Goal: Task Accomplishment & Management: Complete application form

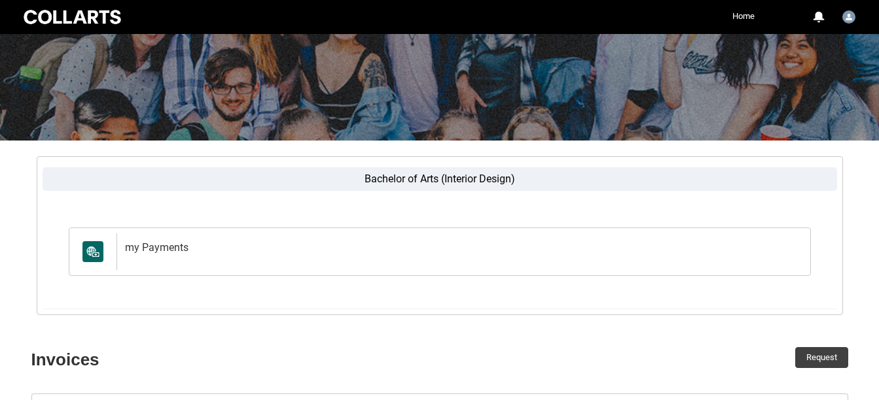
scroll to position [180, 0]
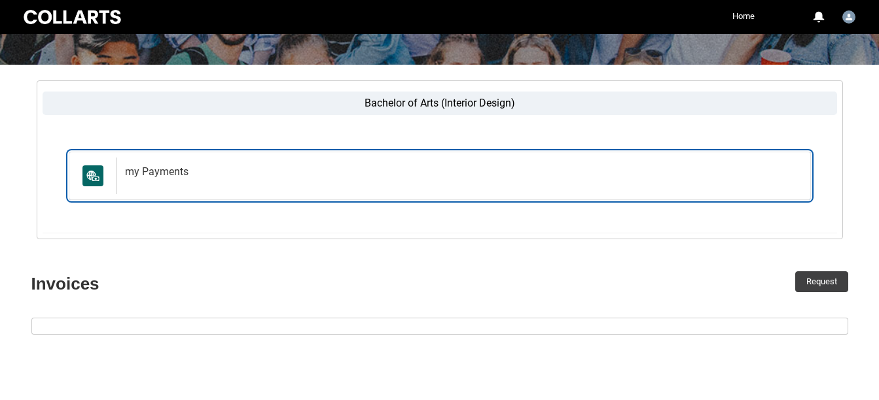
click at [110, 171] on link "my Payments my Payments" at bounding box center [440, 176] width 742 height 48
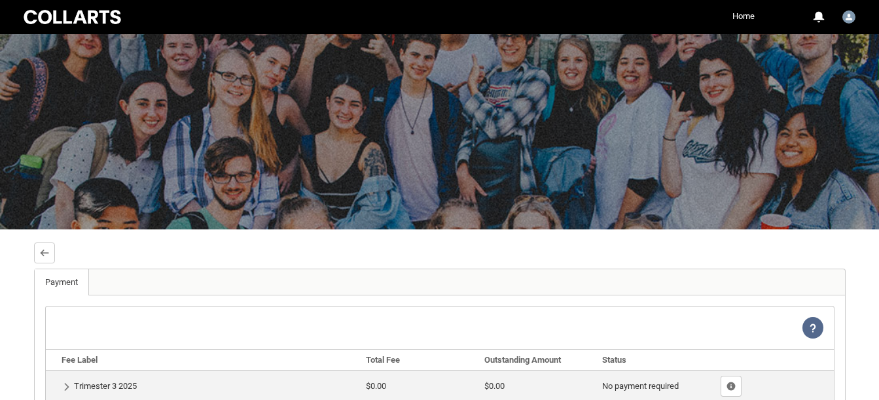
scroll to position [12, 0]
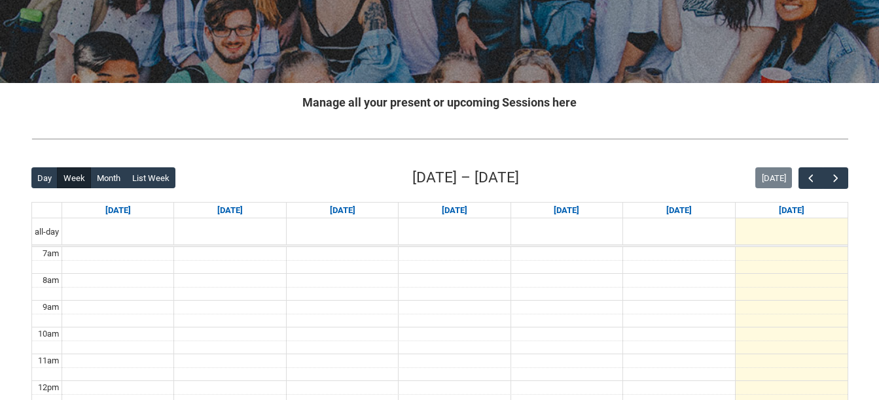
scroll to position [198, 0]
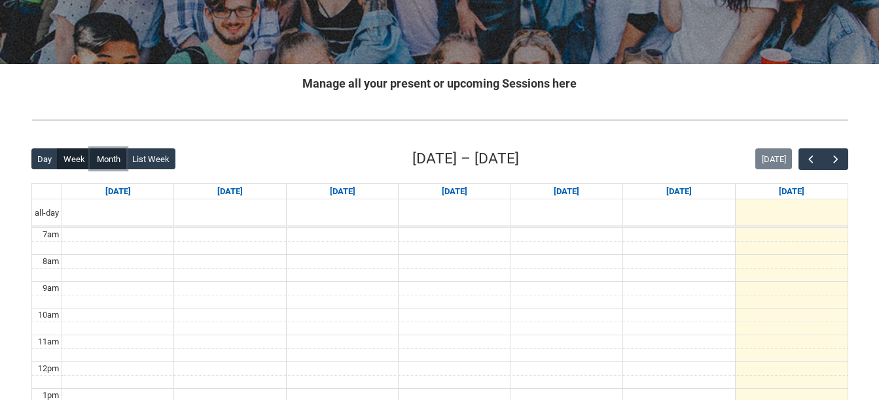
click at [102, 154] on button "Month" at bounding box center [108, 159] width 36 height 21
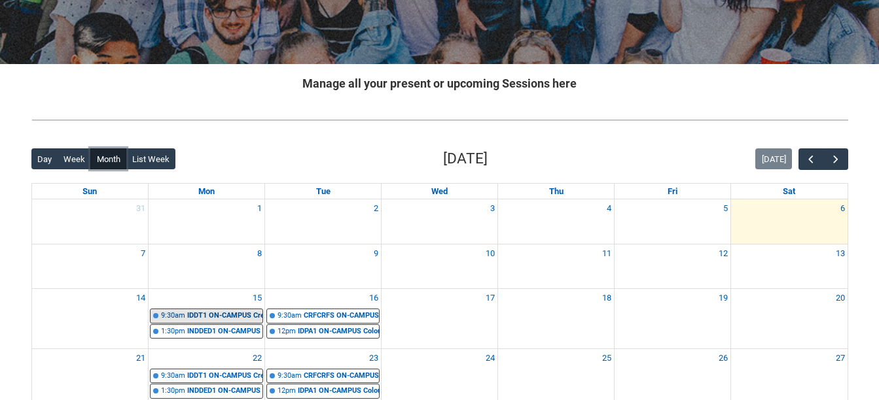
click at [196, 317] on div "IDDT1 ON-CAMPUS Creative Theory STAGE 1 Group 1 | Studio 8/Materials Library ([…" at bounding box center [224, 316] width 75 height 11
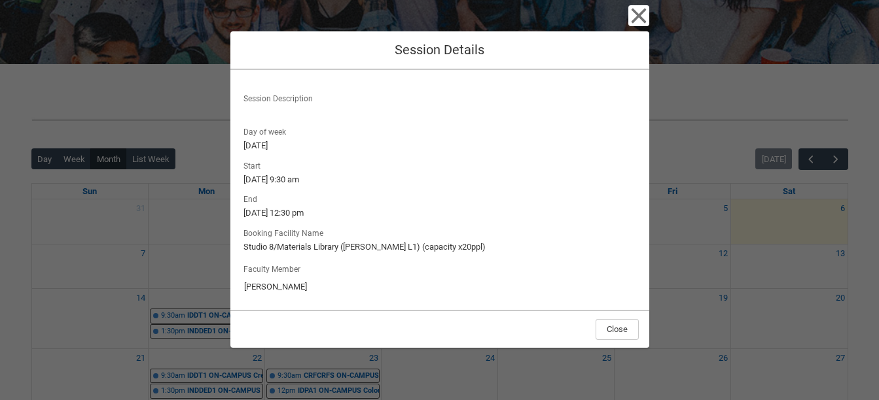
scroll to position [128, 0]
click at [644, 10] on icon "button" at bounding box center [638, 16] width 15 height 15
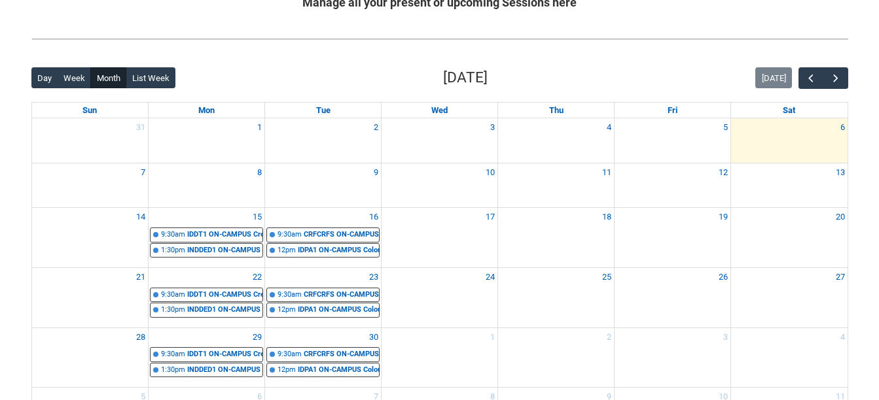
scroll to position [287, 0]
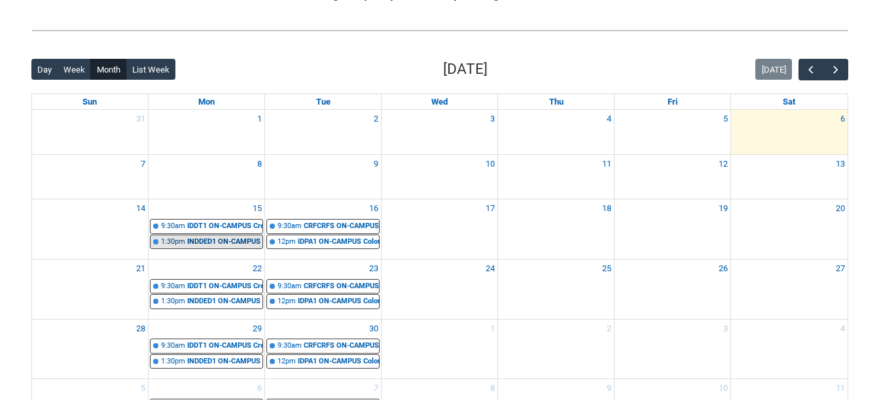
click at [249, 238] on div "INDDED1 ON-CAMPUS Design Drawing Group 1 STAGE 1 | Studio 8/Materials Library (…" at bounding box center [224, 242] width 75 height 11
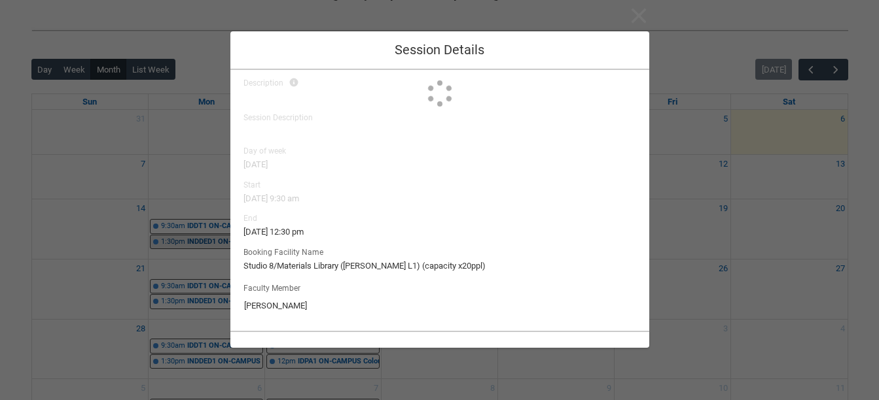
scroll to position [128, 0]
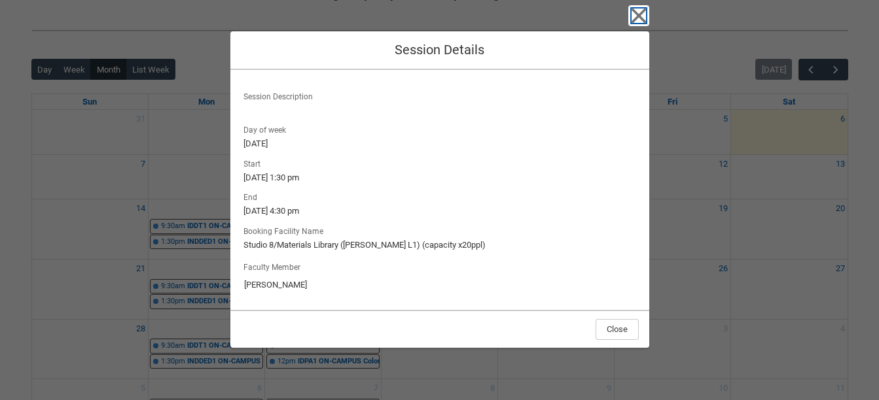
click at [635, 22] on icon "button" at bounding box center [638, 15] width 21 height 21
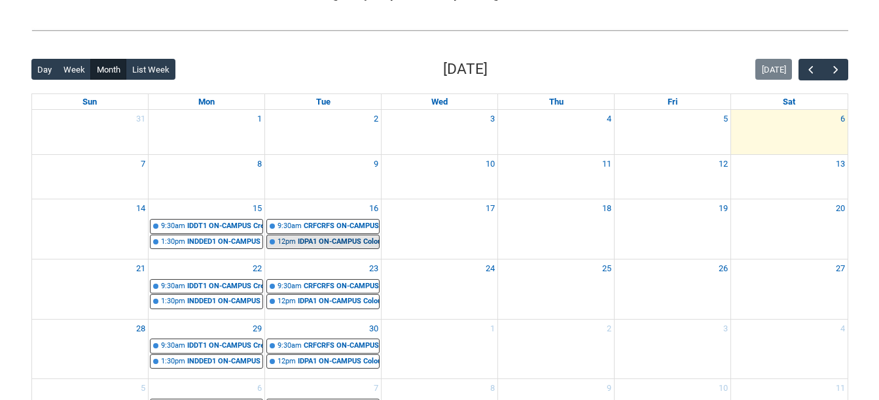
click at [347, 240] on div "IDPA1 ON-CAMPUS Colour Exploration STAGE 1 Group 1 | Studio 8/Materials Library…" at bounding box center [338, 242] width 81 height 11
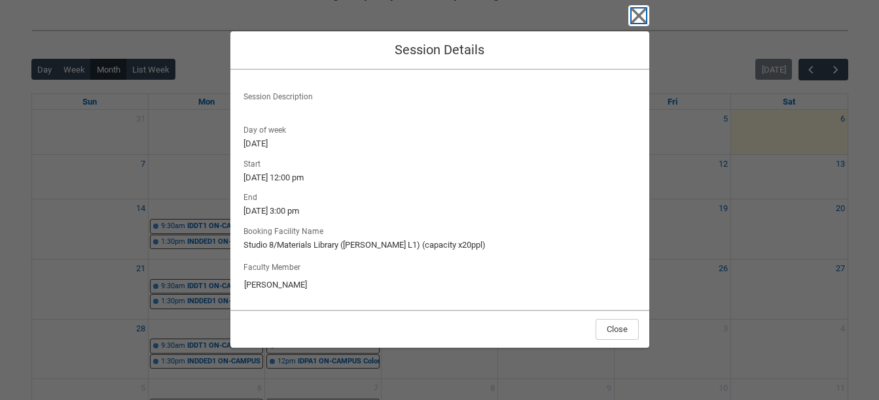
click at [639, 24] on icon "button" at bounding box center [638, 15] width 21 height 21
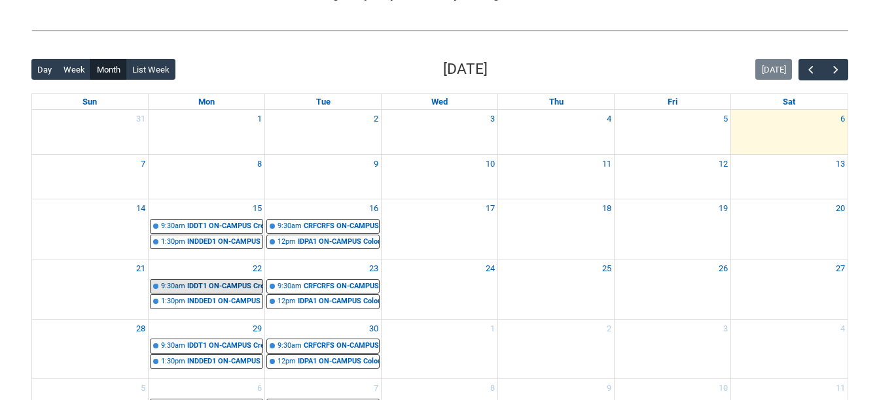
click at [226, 287] on div "IDDT1 ON-CAMPUS Creative Theory STAGE 1 Group 1 | Studio 8/Materials Library ([…" at bounding box center [224, 286] width 75 height 11
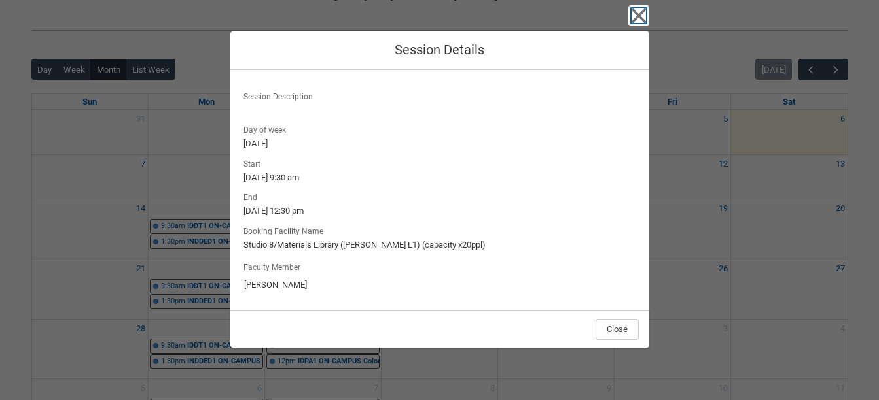
click at [637, 18] on icon "button" at bounding box center [638, 16] width 15 height 15
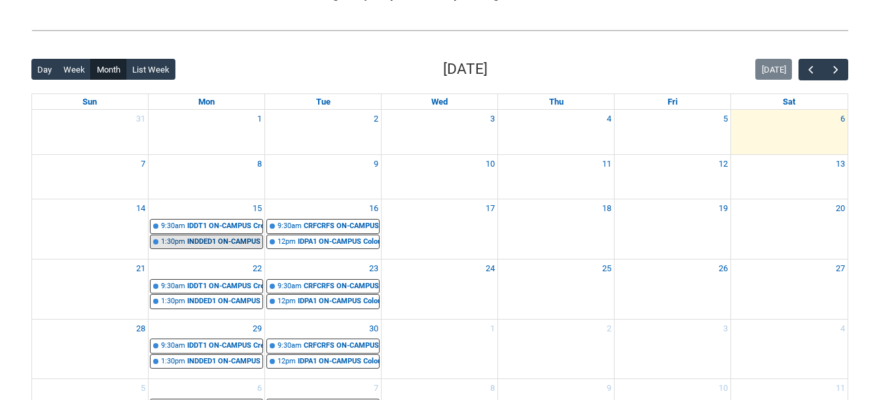
click at [243, 237] on div "INDDED1 ON-CAMPUS Design Drawing Group 1 STAGE 1 | Studio 8/Materials Library (…" at bounding box center [224, 242] width 75 height 11
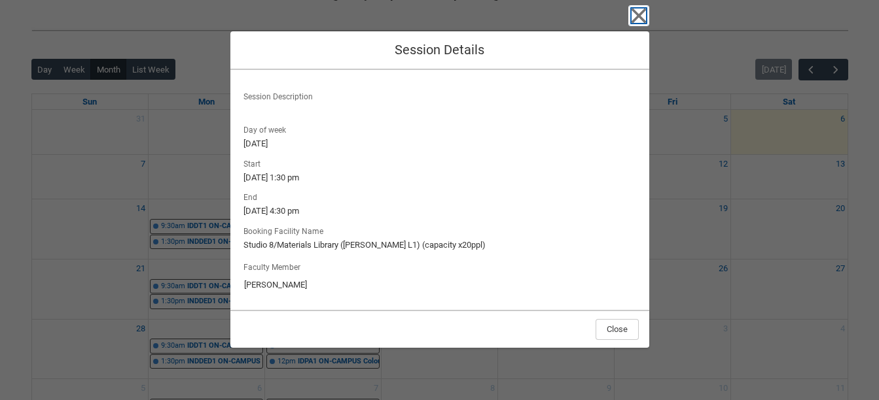
click at [639, 10] on icon "button" at bounding box center [638, 15] width 21 height 21
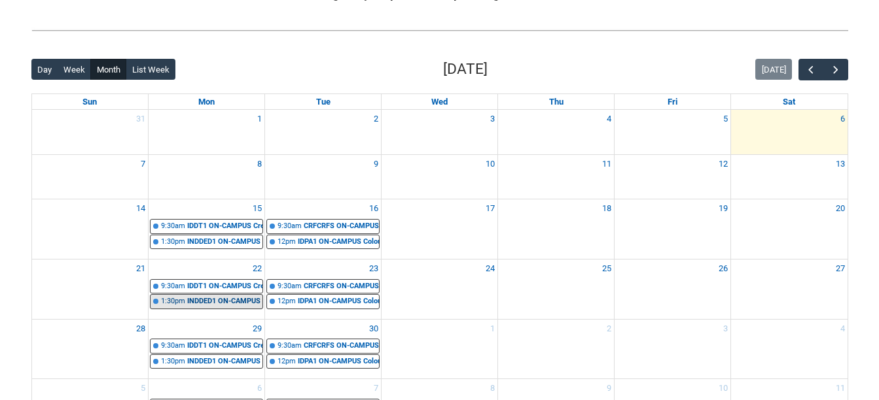
click at [208, 301] on div "INDDED1 ON-CAMPUS Design Drawing Group 1 STAGE 1 | Studio 8/Materials Library (…" at bounding box center [224, 301] width 75 height 11
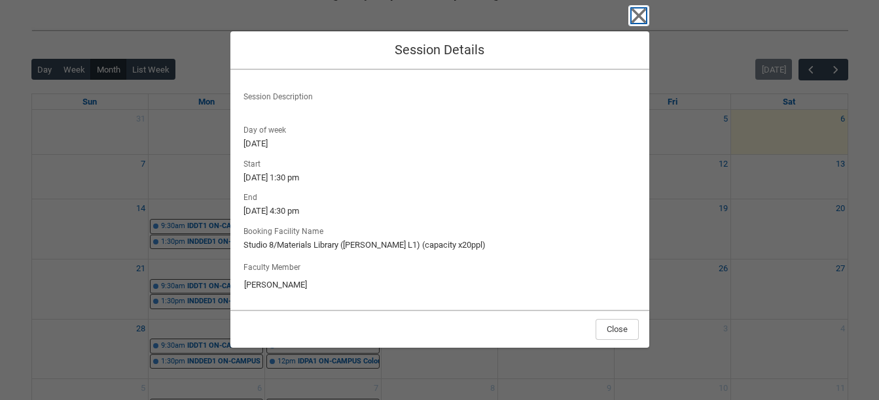
click at [639, 15] on icon "button" at bounding box center [638, 16] width 15 height 15
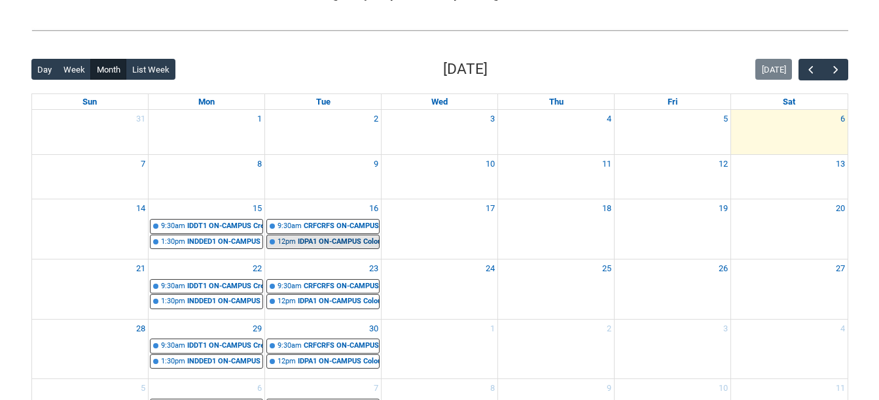
click at [374, 237] on div "IDPA1 ON-CAMPUS Colour Exploration STAGE 1 Group 1 | Studio 8/Materials Library…" at bounding box center [338, 242] width 81 height 11
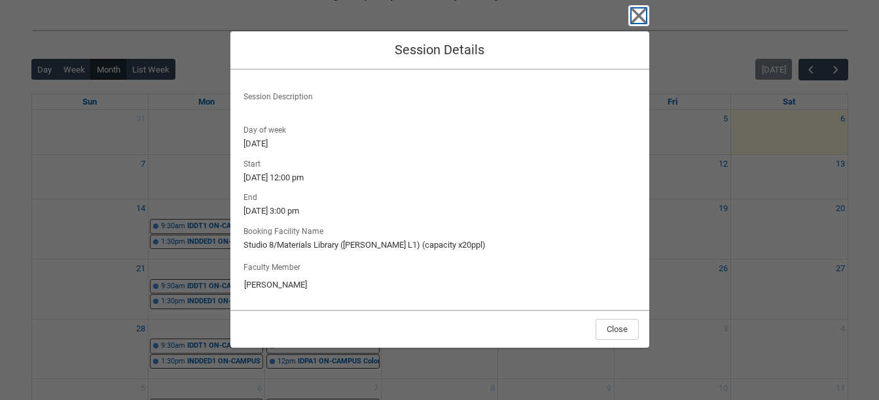
click at [634, 24] on icon "button" at bounding box center [638, 15] width 21 height 21
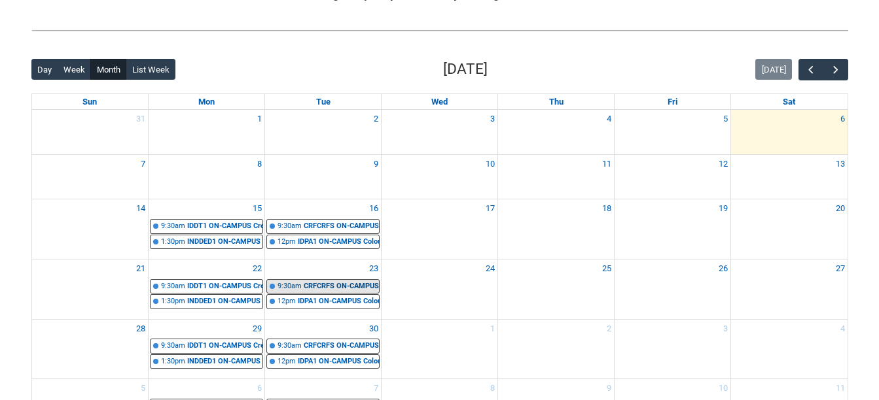
click at [306, 290] on div "CRFCRFS ON-CAMPUS Creative Foundations (Tutorial 3) | Room 105 ([GEOGRAPHIC_DAT…" at bounding box center [341, 286] width 75 height 11
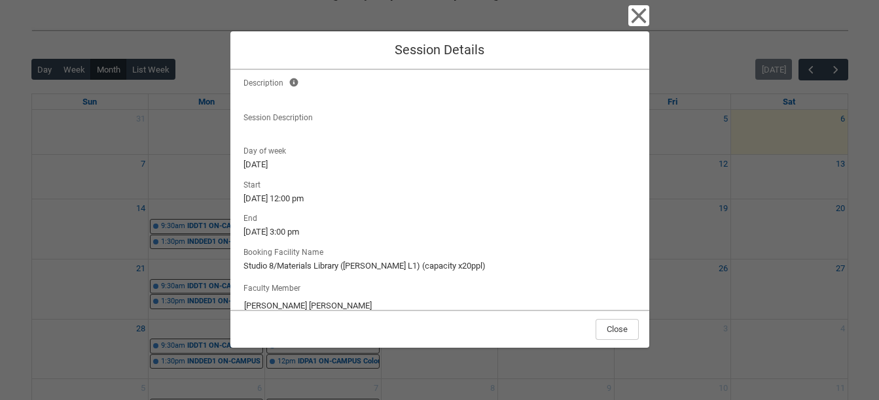
click at [306, 290] on div "Faculty Member [PERSON_NAME] [PERSON_NAME]" at bounding box center [439, 298] width 393 height 37
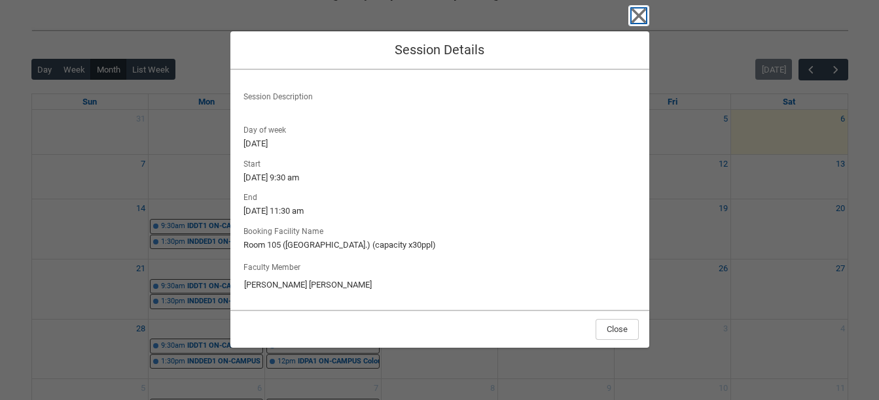
click at [646, 14] on icon "button" at bounding box center [638, 15] width 21 height 21
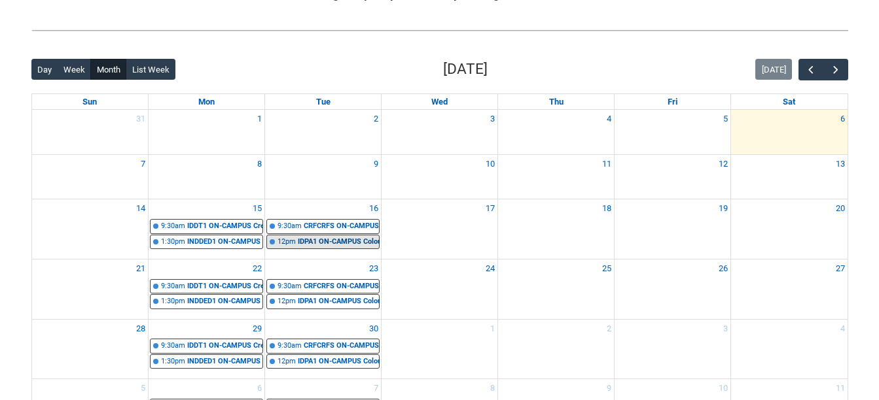
click at [321, 248] on link "12pm IDPA1 ON-CAMPUS Colour Exploration STAGE 1 Group 1 | Studio 8/Materials Li…" at bounding box center [322, 242] width 113 height 15
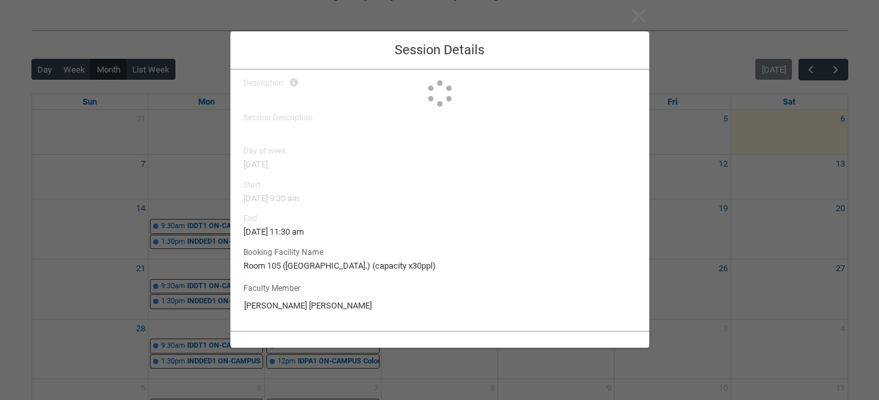
type input "[PERSON_NAME]"
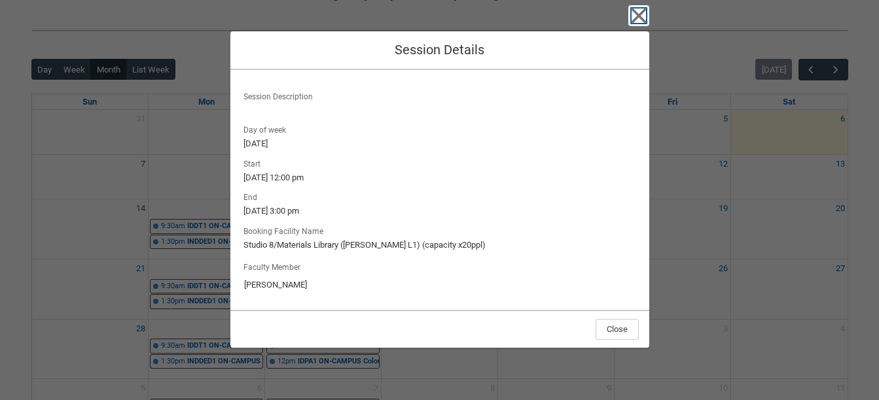
click at [636, 11] on icon "button" at bounding box center [638, 15] width 21 height 21
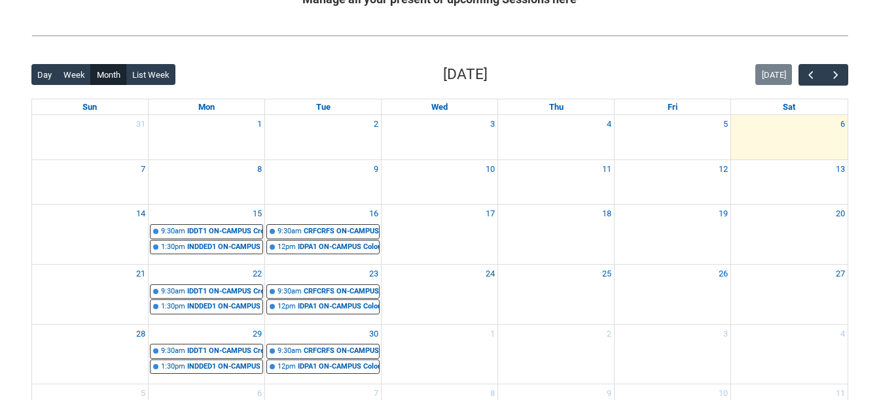
scroll to position [184, 0]
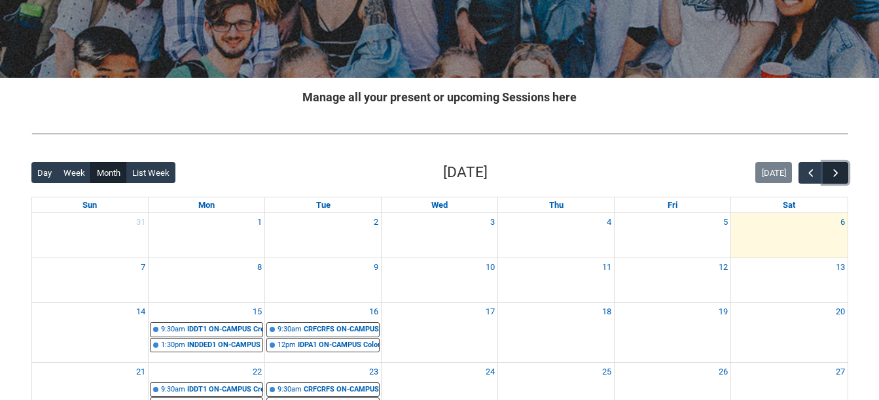
click at [832, 166] on button "button" at bounding box center [834, 173] width 25 height 22
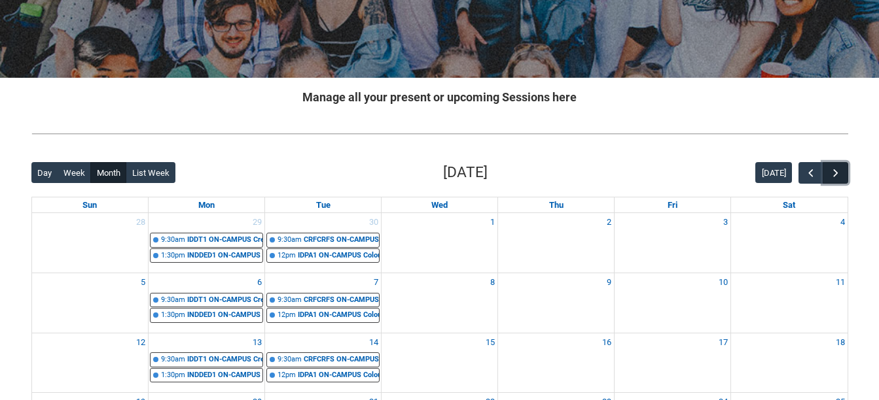
click at [833, 166] on button "button" at bounding box center [834, 173] width 25 height 22
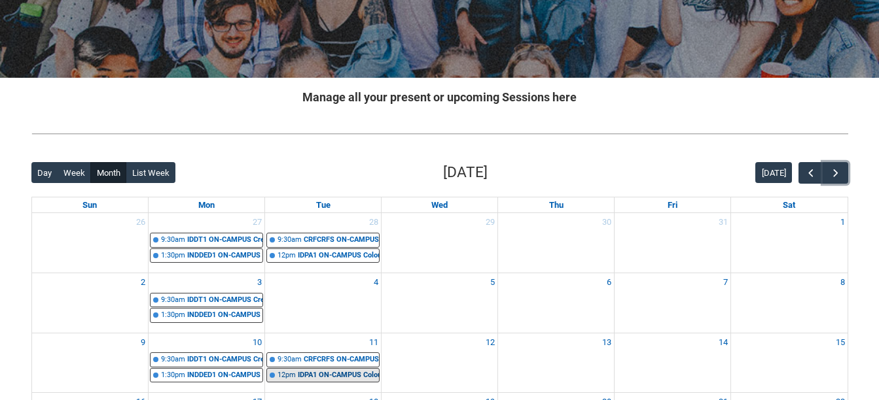
click at [309, 375] on div "IDPA1 ON-CAMPUS Colour Exploration STAGE 1 Group 1 | Studio 8/Materials Library…" at bounding box center [338, 375] width 81 height 11
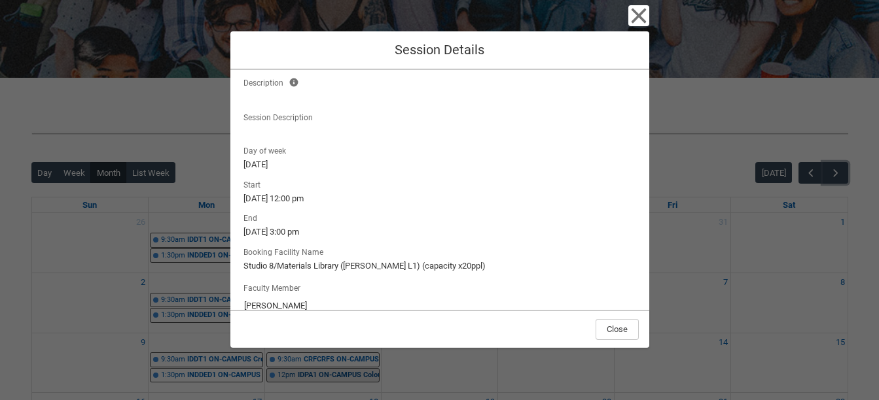
scroll to position [128, 0]
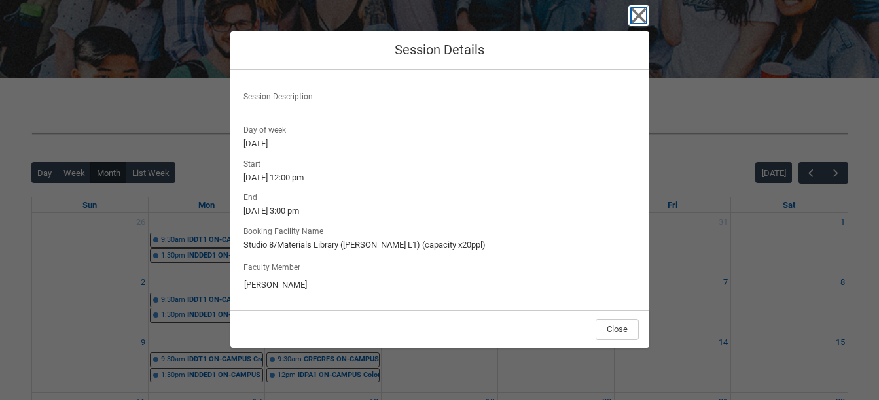
click at [640, 12] on icon "button" at bounding box center [638, 15] width 21 height 21
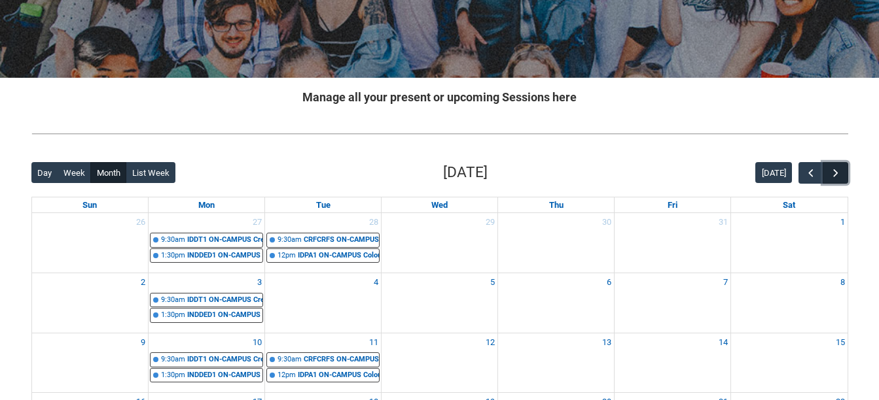
click at [832, 175] on span "button" at bounding box center [835, 173] width 13 height 13
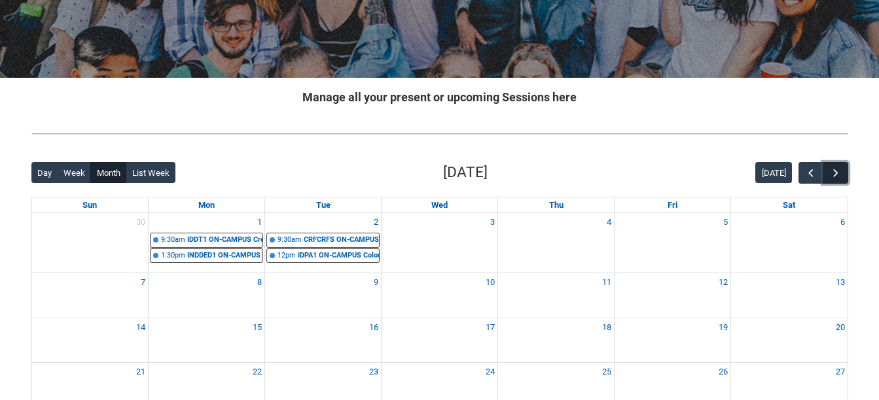
click at [832, 175] on span "button" at bounding box center [835, 173] width 13 height 13
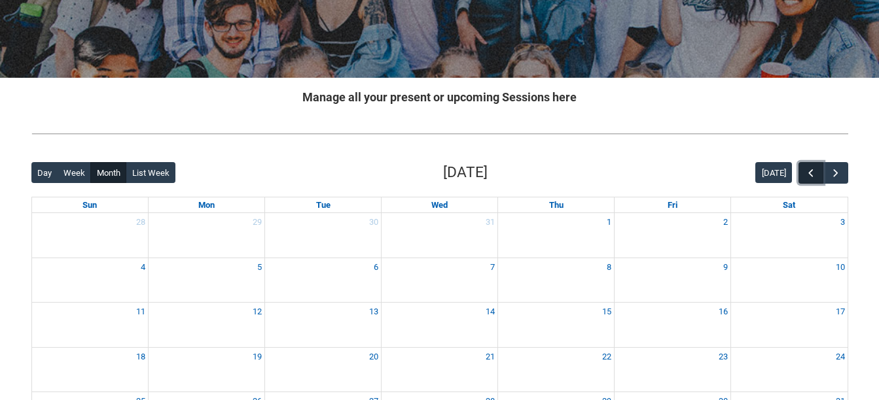
click at [806, 171] on span "button" at bounding box center [810, 173] width 13 height 13
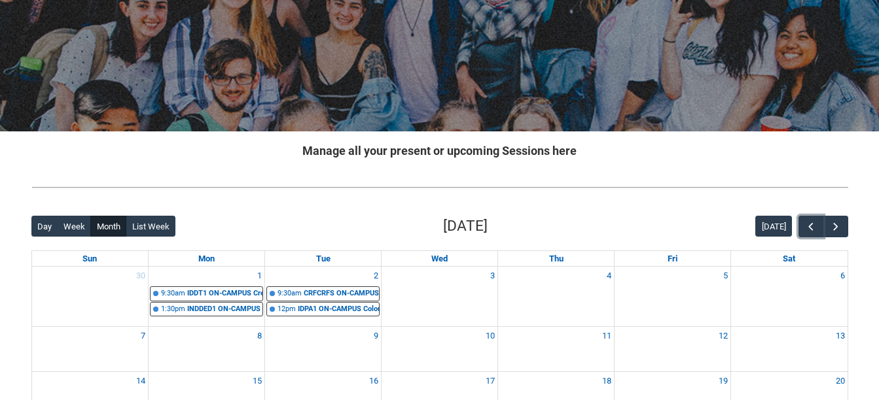
scroll to position [0, 0]
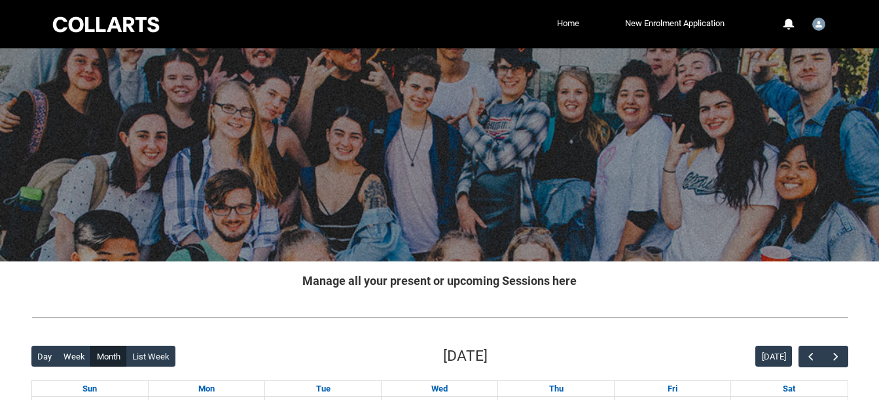
click at [571, 29] on link "Home" at bounding box center [567, 24] width 29 height 20
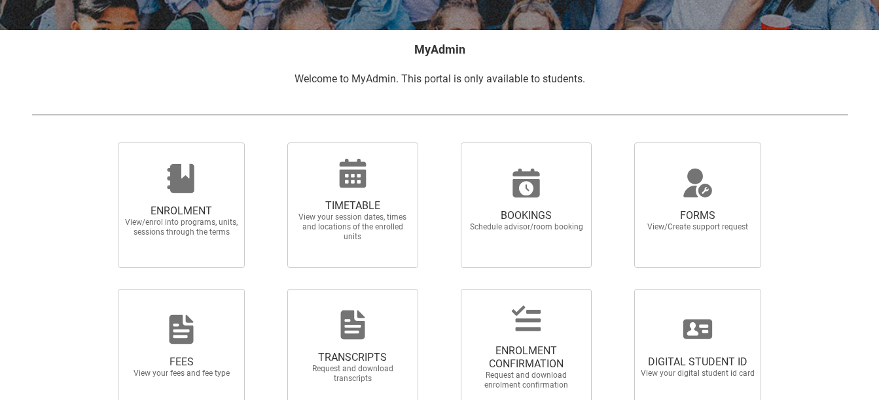
scroll to position [309, 0]
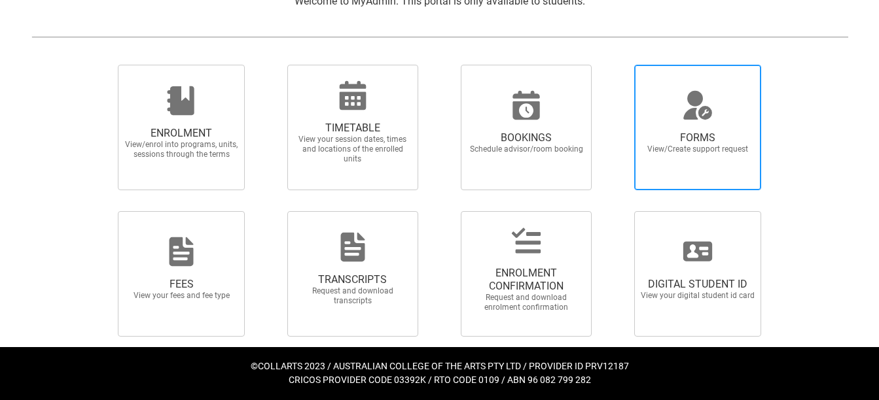
click at [691, 150] on span "View/Create support request" at bounding box center [697, 150] width 115 height 10
click at [618, 65] on input "FORMS View/Create support request" at bounding box center [618, 64] width 1 height 1
radio input "true"
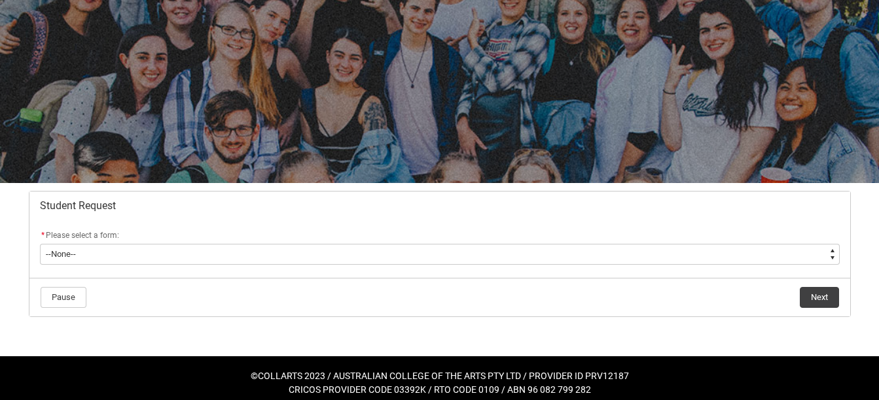
scroll to position [88, 0]
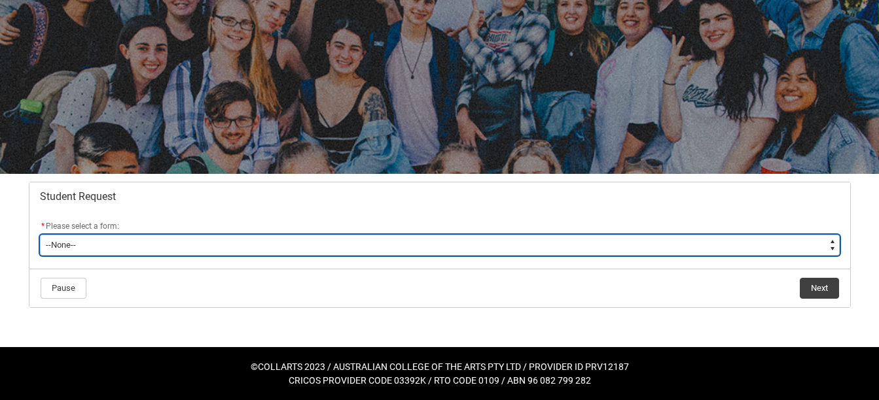
click at [818, 247] on select "--None-- Academic Transcript Application to Appeal Assignment Extension Change …" at bounding box center [439, 245] width 799 height 21
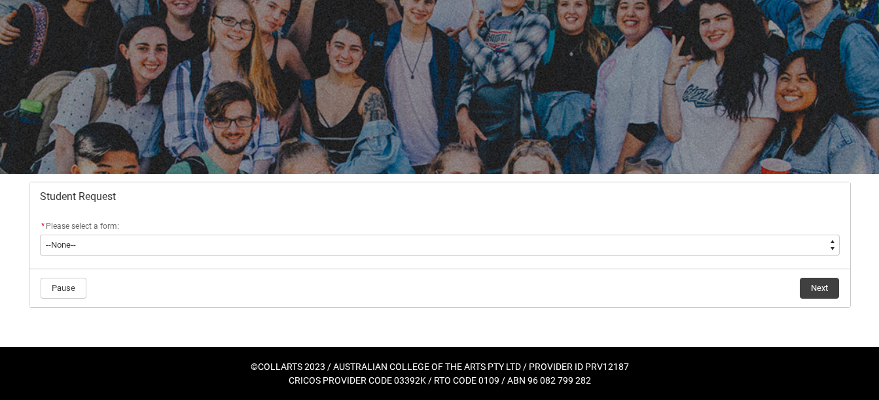
click at [775, 339] on div at bounding box center [439, 331] width 837 height 31
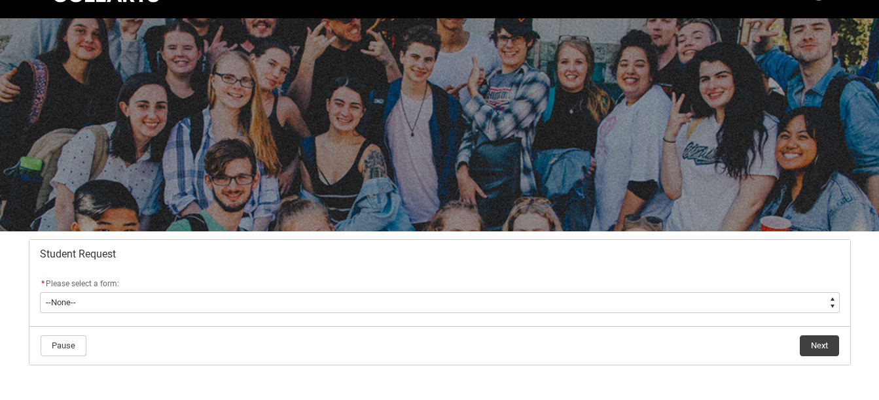
scroll to position [0, 0]
